Goal: Task Accomplishment & Management: Complete application form

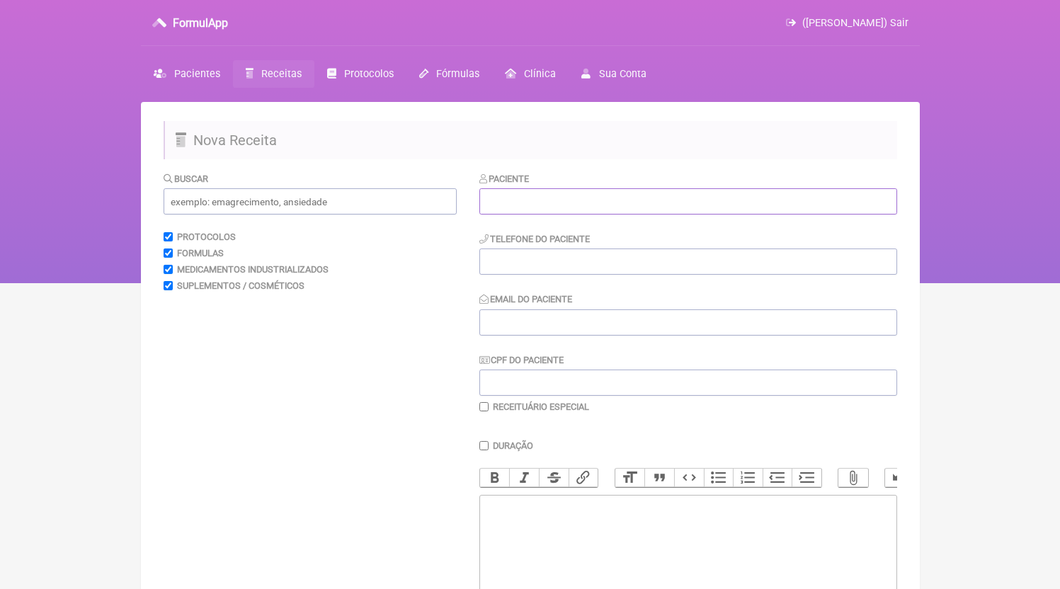
click at [566, 197] on input "text" at bounding box center [688, 201] width 418 height 26
paste input "[PERSON_NAME] [PERSON_NAME]"
type input "[PERSON_NAME] [PERSON_NAME]"
click at [620, 314] on input "Email do Paciente" at bounding box center [688, 322] width 418 height 26
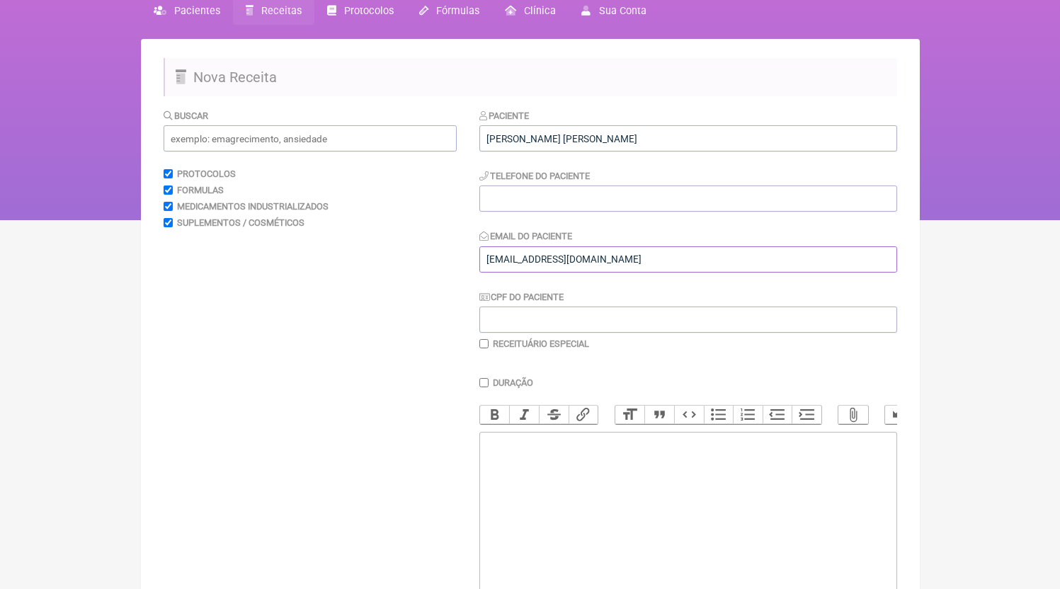
scroll to position [136, 0]
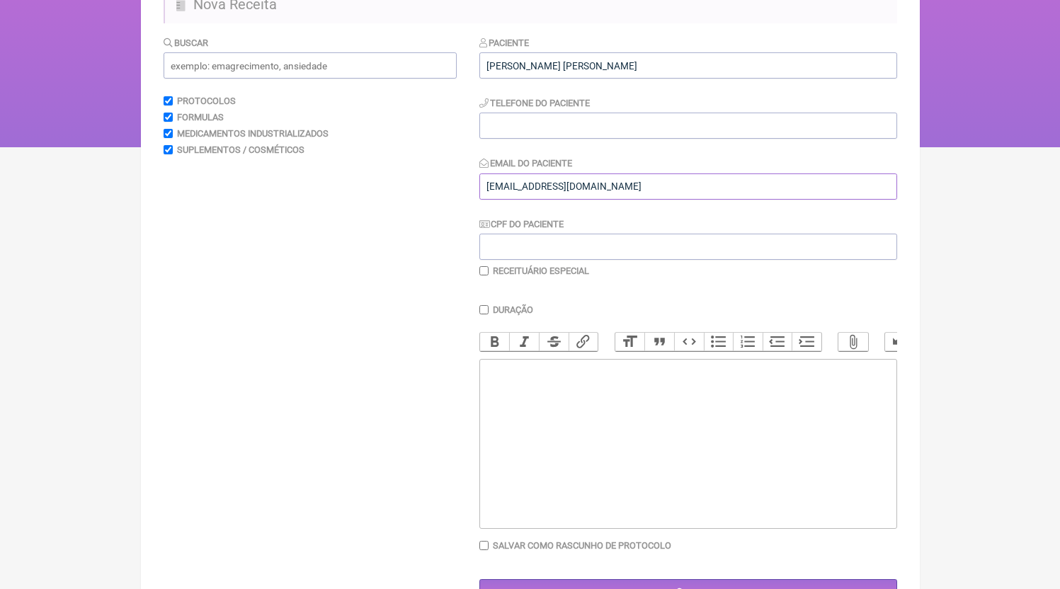
type input "[EMAIL_ADDRESS][DOMAIN_NAME]"
click at [537, 468] on trix-editor at bounding box center [688, 444] width 418 height 170
click at [508, 147] on div "Paciente [PERSON_NAME] DANTAS SANTOS Telefone do Paciente Email do Paciente [EM…" at bounding box center [688, 155] width 418 height 241
click at [509, 133] on input "tel" at bounding box center [688, 126] width 418 height 26
type input "21992161949"
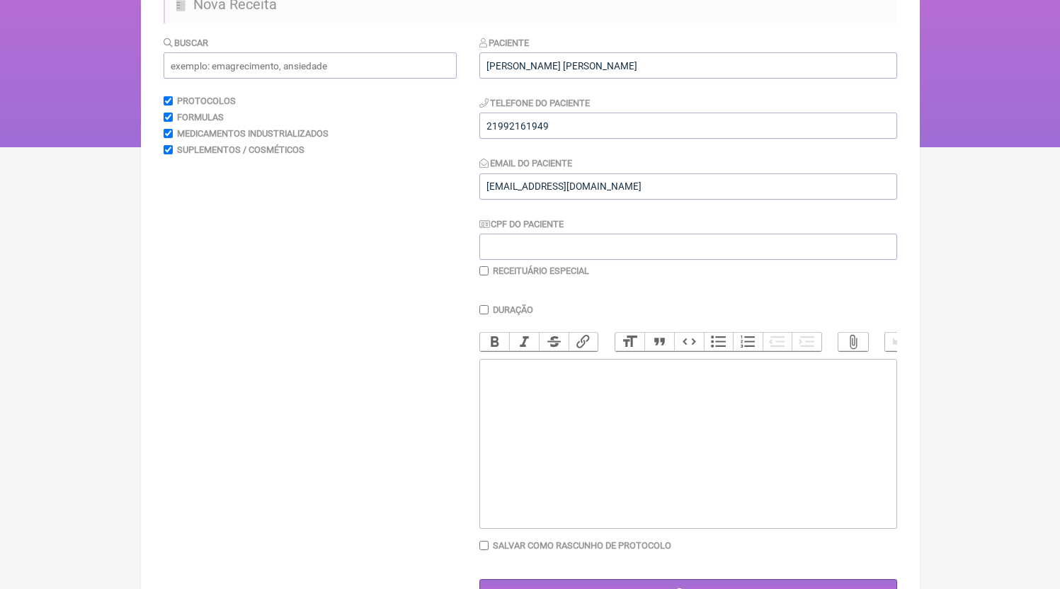
click at [615, 469] on trix-editor at bounding box center [688, 444] width 418 height 170
paste trix-editor "<div>21992161949</div>"
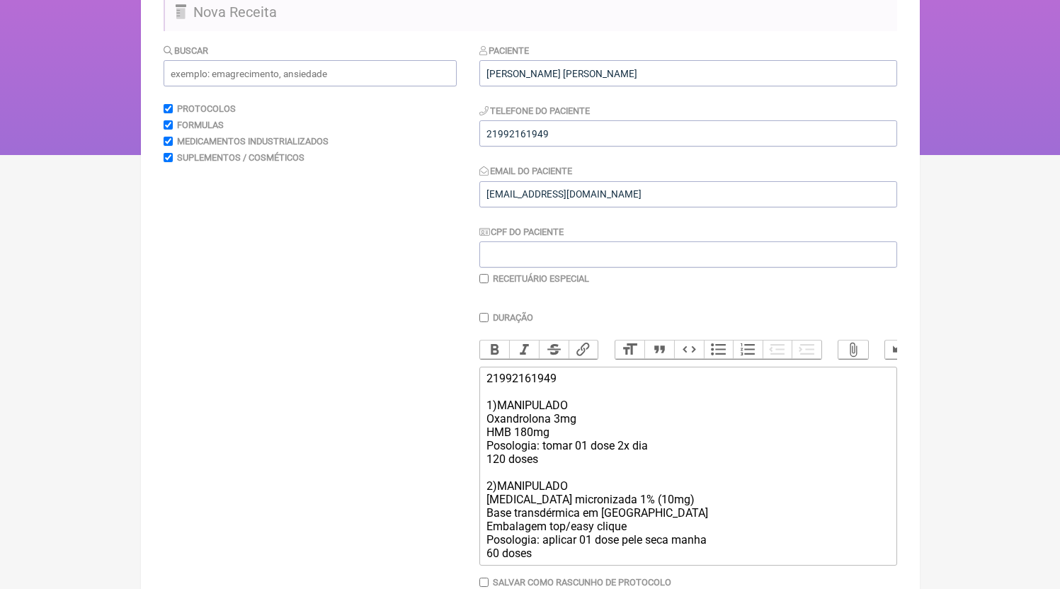
scroll to position [219, 0]
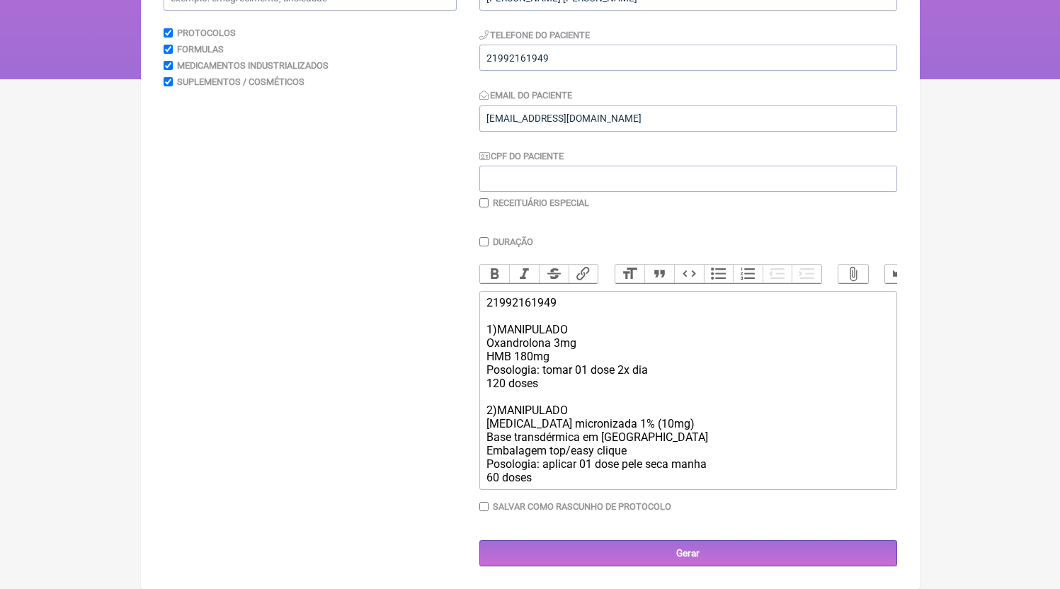
click at [560, 474] on div "21992161949 1)MANIPULADO Oxandrolona 3mg HMB 180mg Posologia: tomar 01 dose 2x …" at bounding box center [687, 390] width 402 height 188
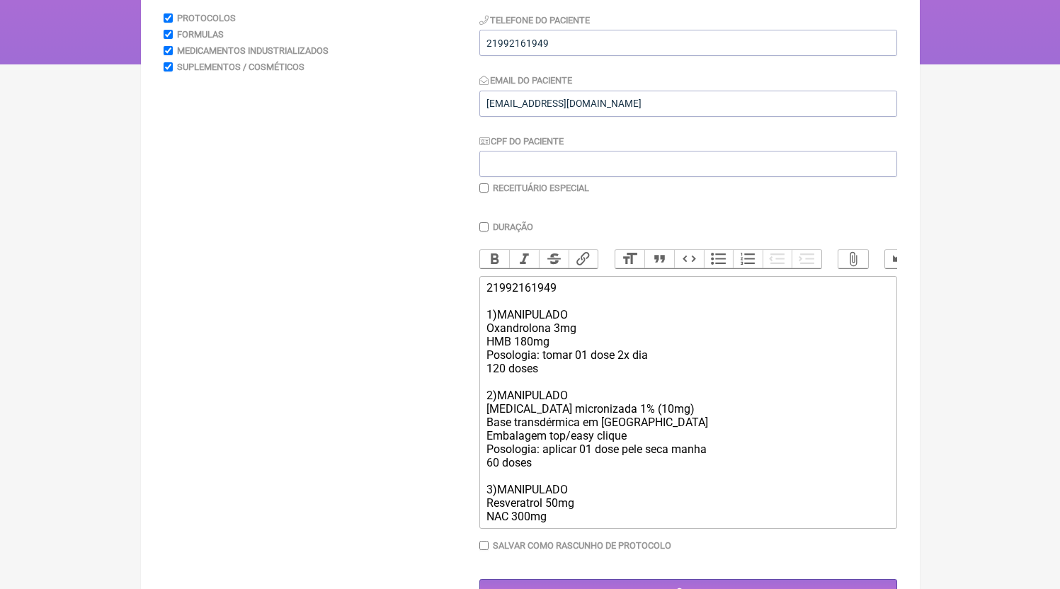
type trix-editor "<div>21992161949<br><br>1)MANIPULADO<br>Oxandrolona 3mg<br>HMB 180mg<br>Posolog…"
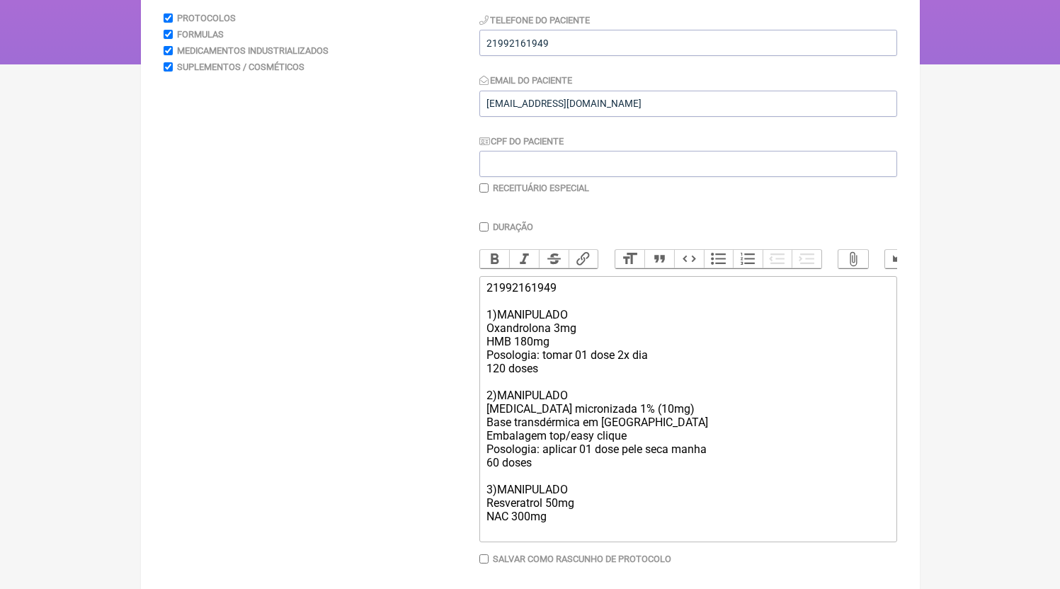
scroll to position [0, 0]
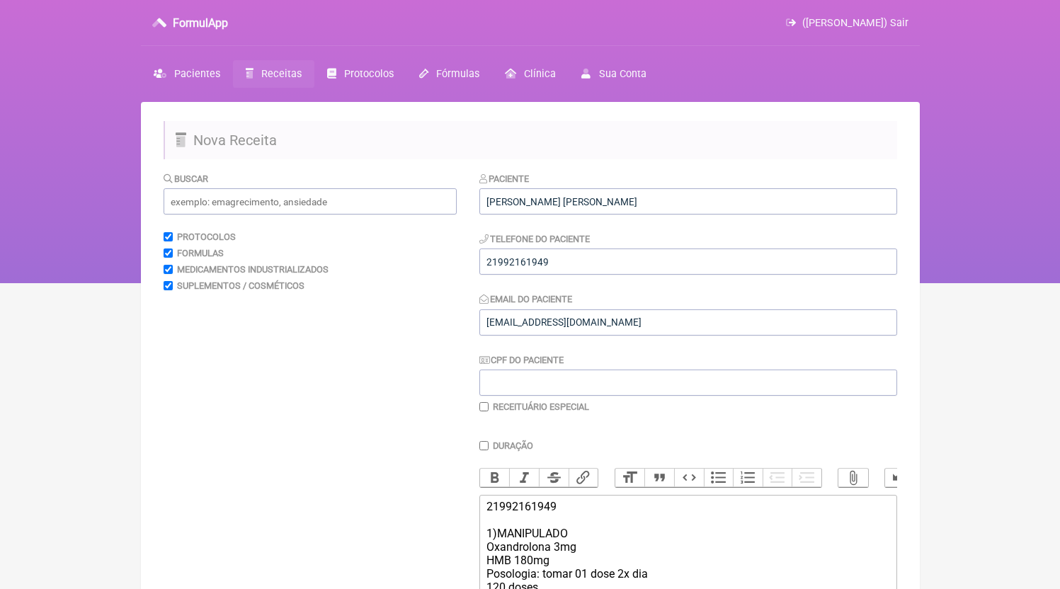
click at [342, 216] on div "Buscar Protocolos Formulas Medicamentos Industrializados Suplementos / Cosmétic…" at bounding box center [310, 504] width 293 height 666
click at [339, 207] on input "text" at bounding box center [310, 201] width 293 height 26
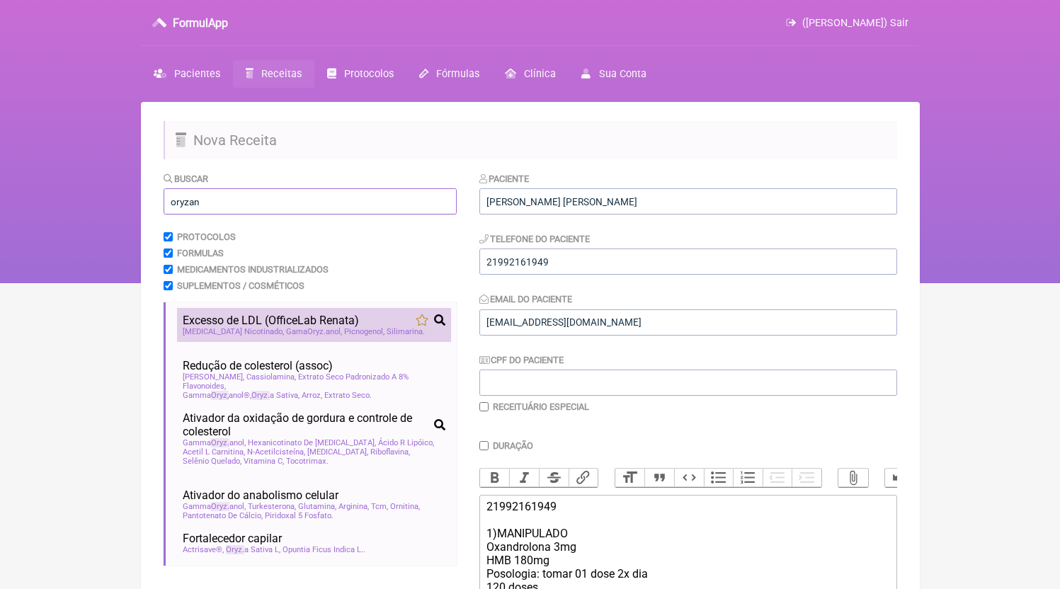
type input "oryzan"
click at [307, 336] on span "Oryz" at bounding box center [316, 331] width 18 height 9
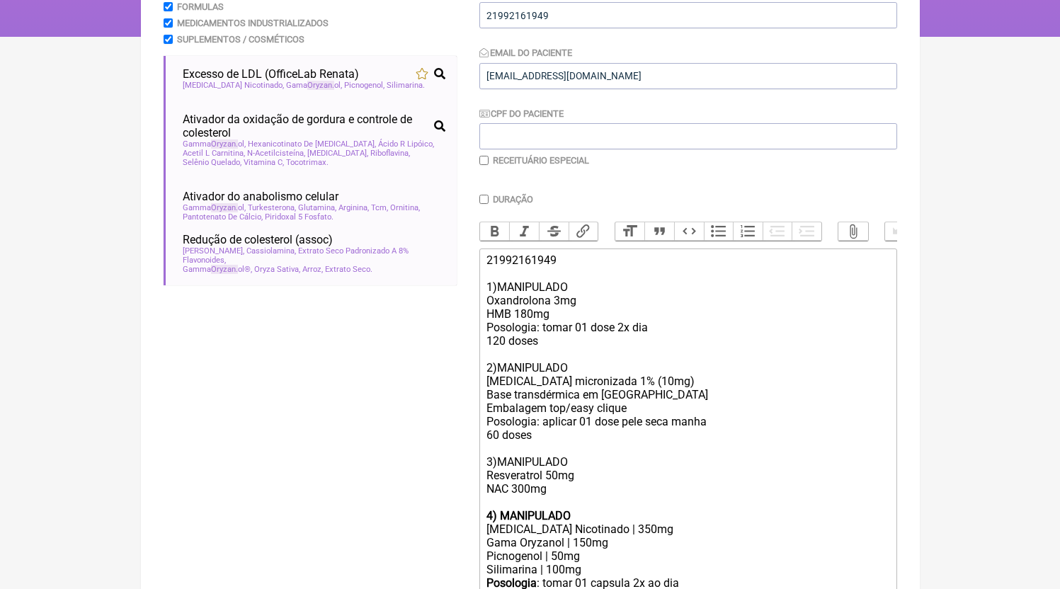
scroll to position [328, 0]
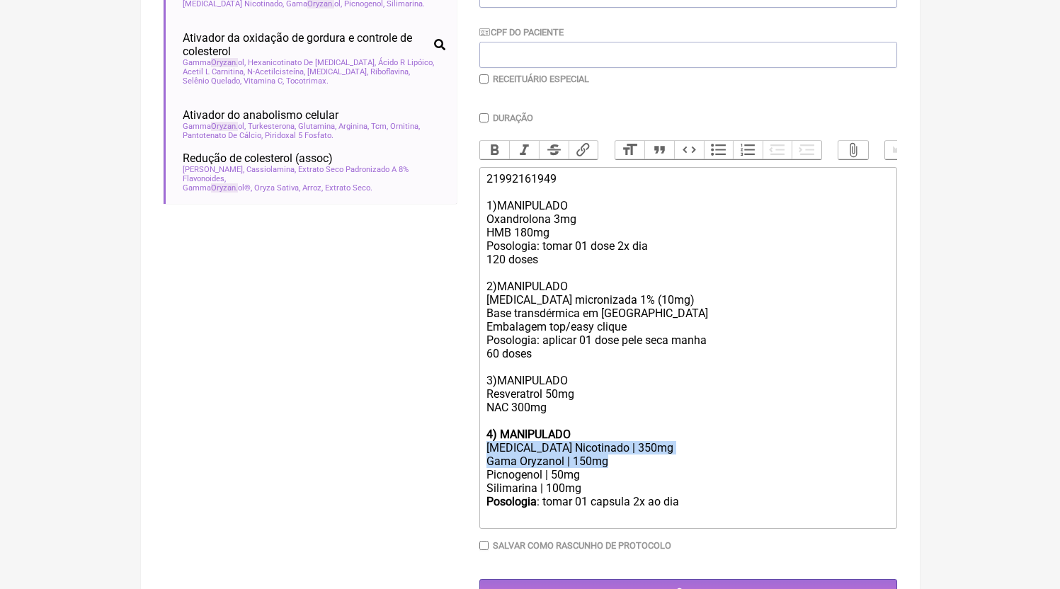
drag, startPoint x: 615, startPoint y: 481, endPoint x: 372, endPoint y: 464, distance: 244.2
click at [372, 464] on form "Buscar oryzan Protocolos Formulas Medicamentos Industrializados Suplementos / C…" at bounding box center [531, 225] width 734 height 762
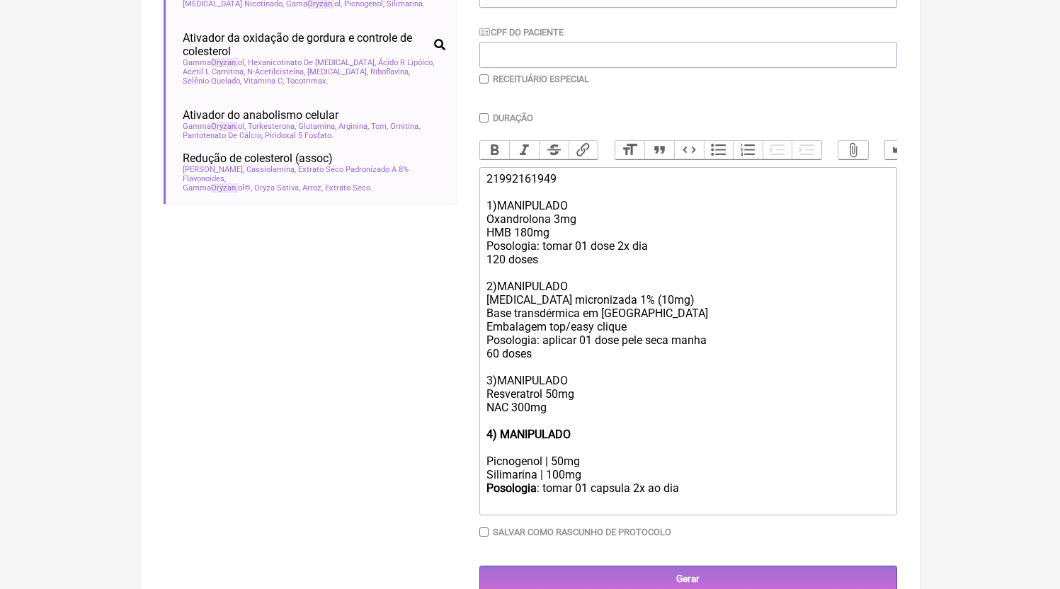
click at [509, 428] on div "21992161949 1)MANIPULADO Oxandrolona 3mg HMB 180mg Posologia: tomar 01 dose 2x …" at bounding box center [687, 300] width 402 height 256
paste trix-editor "[MEDICAL_DATA] Nicotinado | 350mg</div><div>Gama Oryzanol | 150mg"
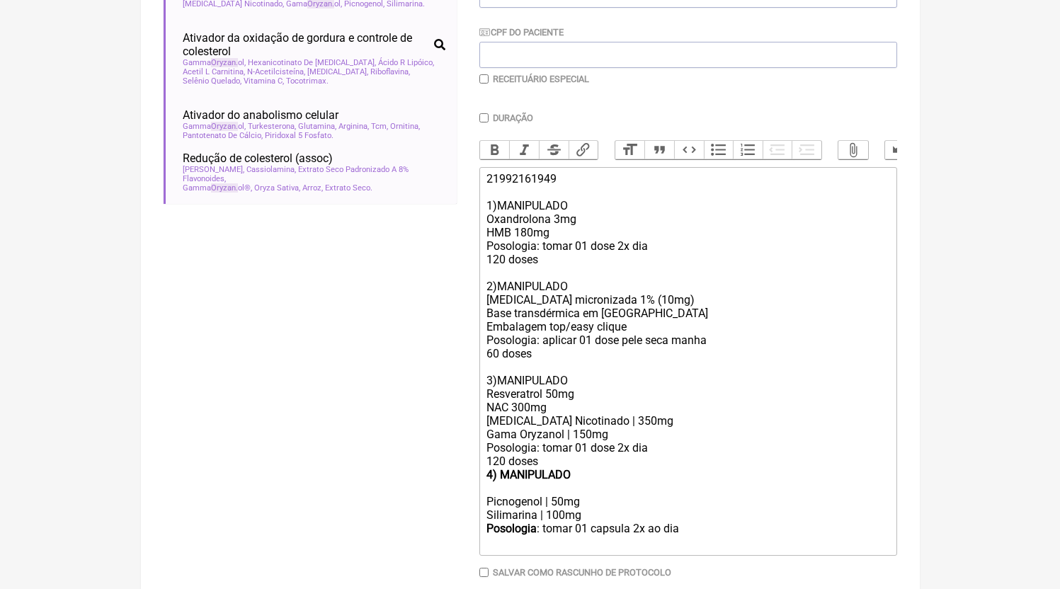
scroll to position [326, 0]
type trix-editor "<div>21992161949<br><br>1)MANIPULADO<br>Oxandrolona 3mg<br>HMB 180mg<br>Posolog…"
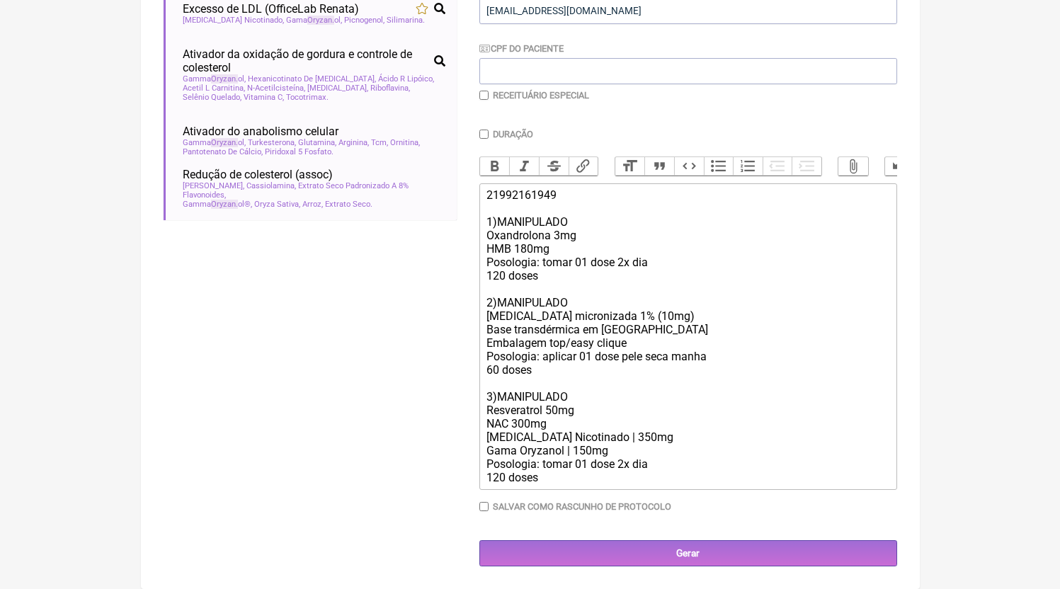
click at [494, 90] on div "Receituário Especial" at bounding box center [688, 95] width 418 height 11
click at [518, 90] on label "Receituário Especial" at bounding box center [541, 95] width 96 height 11
checkbox input "true"
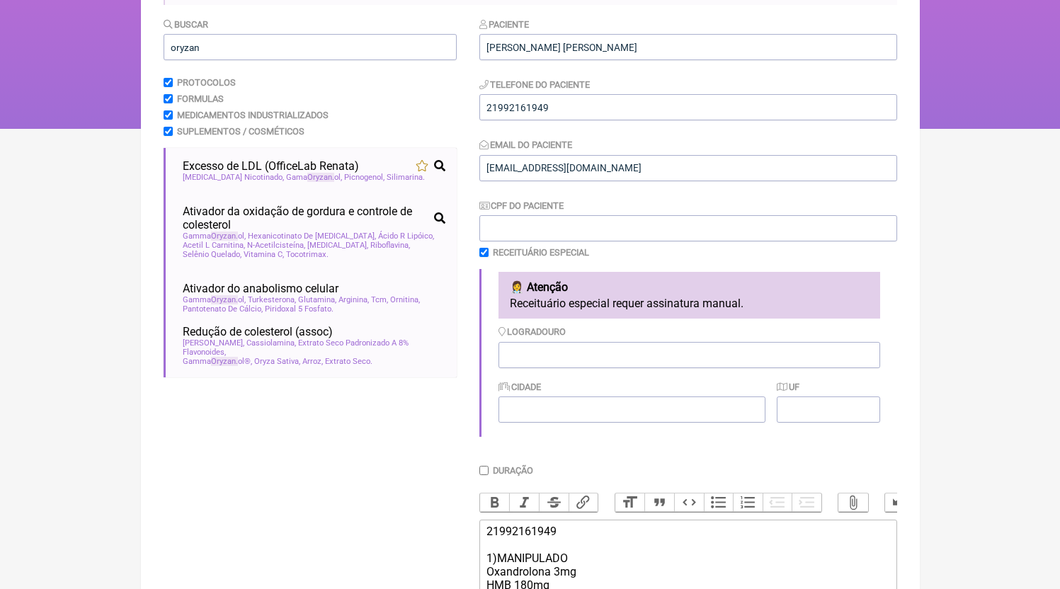
scroll to position [508, 0]
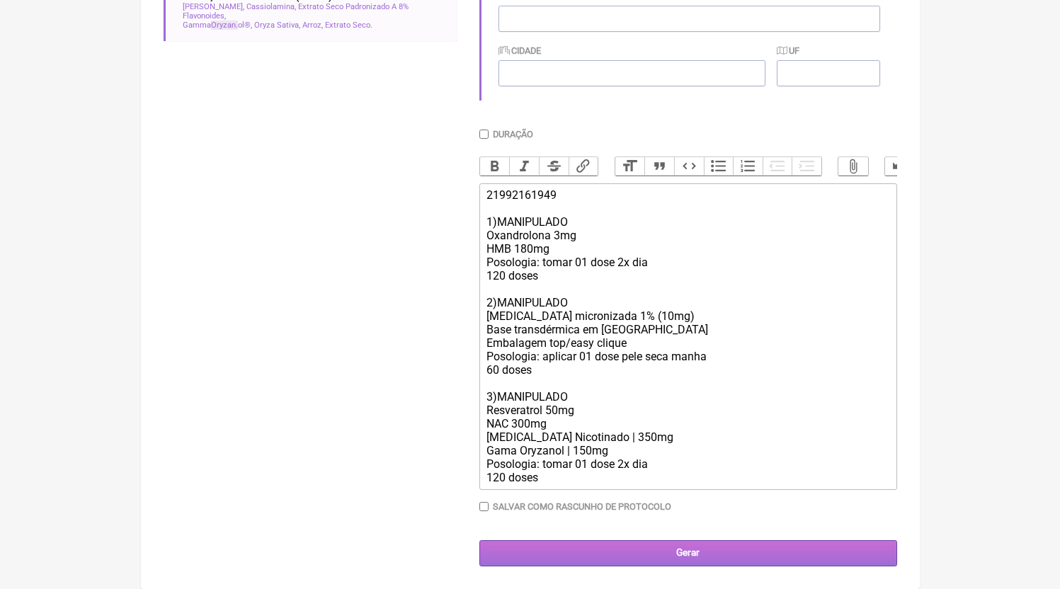
click at [690, 549] on input "Gerar" at bounding box center [688, 553] width 418 height 26
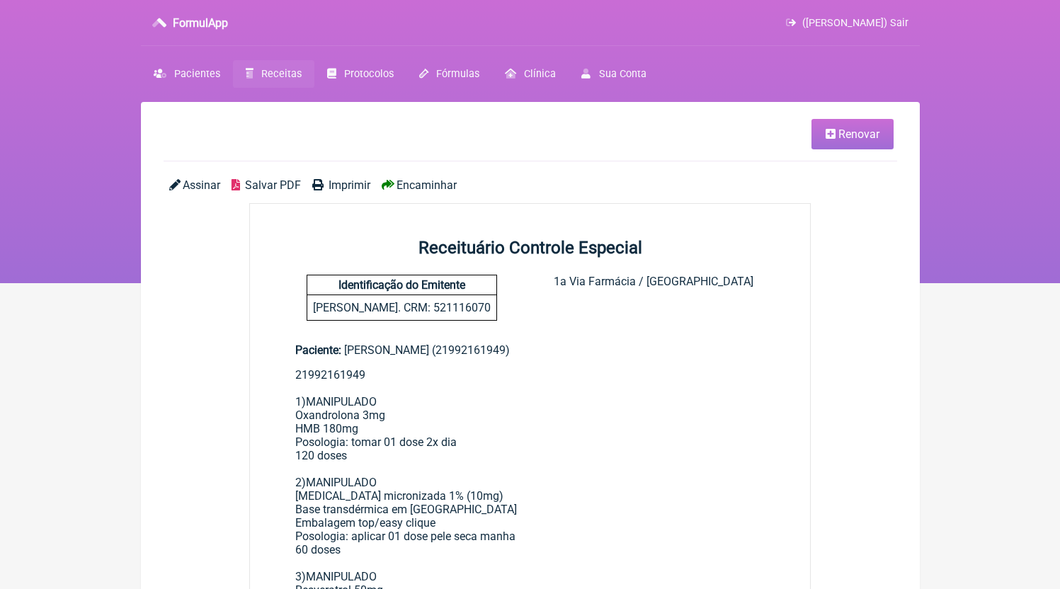
click at [273, 190] on span "Salvar PDF" at bounding box center [273, 184] width 56 height 13
click at [258, 81] on link "Receitas" at bounding box center [273, 74] width 81 height 28
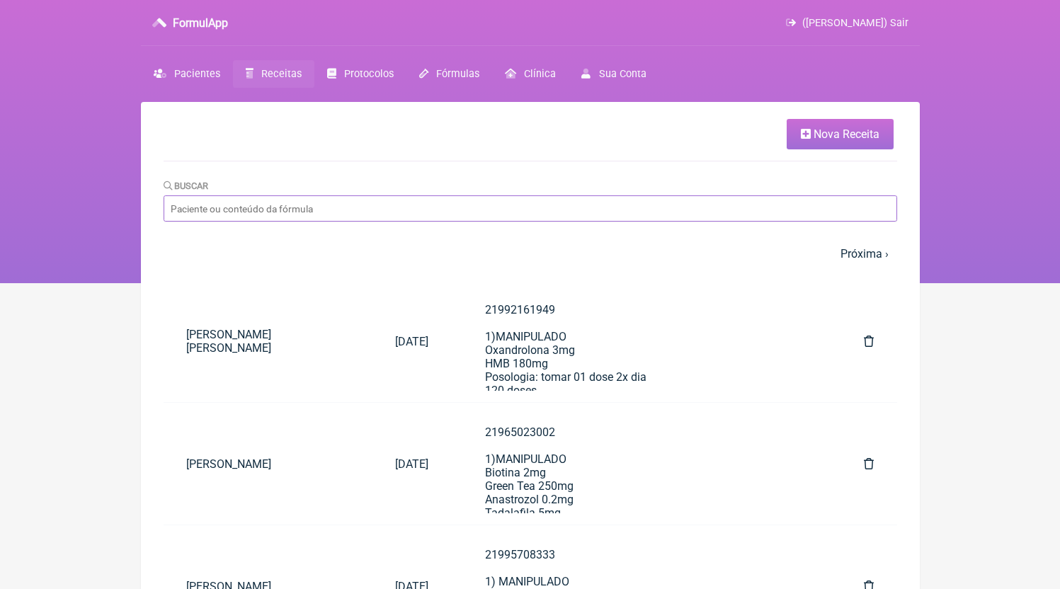
click at [316, 204] on input "Buscar" at bounding box center [531, 208] width 734 height 26
paste input "José Eduardo Menescal Saraiva"
click at [177, 212] on input "José Eduardo Menescal Saraiva" at bounding box center [531, 208] width 734 height 26
click at [407, 202] on input "José Eduardo Menescal Saraiva" at bounding box center [531, 208] width 734 height 26
click at [404, 212] on input "José Eduardo Menescal Saraiva" at bounding box center [531, 208] width 734 height 26
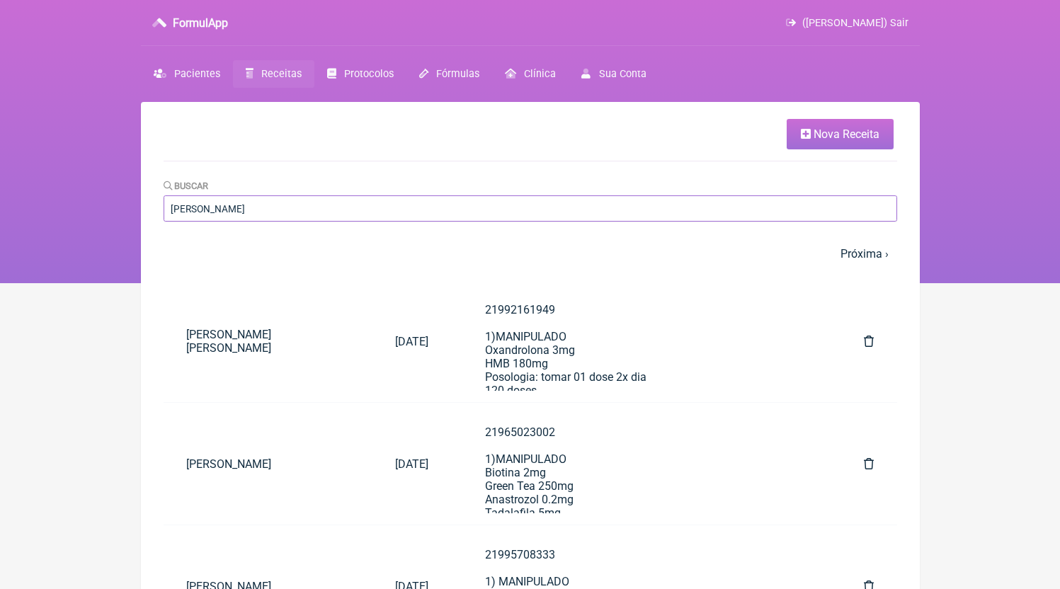
type input "José Eduardo Menescal Saraiva"
